Goal: Navigation & Orientation: Find specific page/section

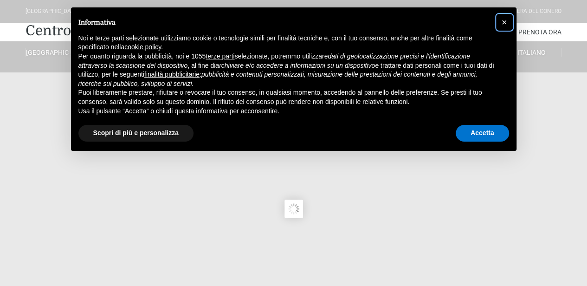
click at [502, 25] on span "×" at bounding box center [504, 22] width 6 height 10
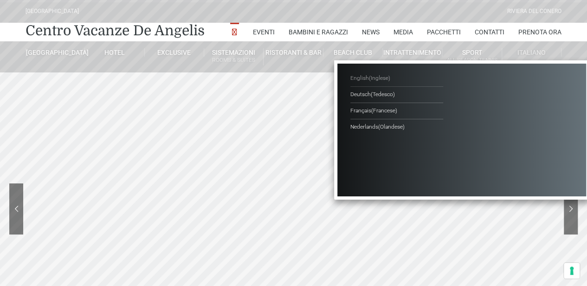
click at [376, 77] on span "( Inglese )" at bounding box center [379, 78] width 21 height 6
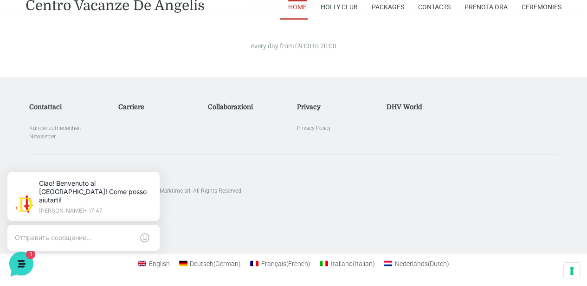
click at [52, 105] on h5 "Contattaci" at bounding box center [70, 107] width 83 height 8
click at [50, 131] on li "Kundenzufriedenheit" at bounding box center [70, 128] width 83 height 8
